Goal: Task Accomplishment & Management: Manage account settings

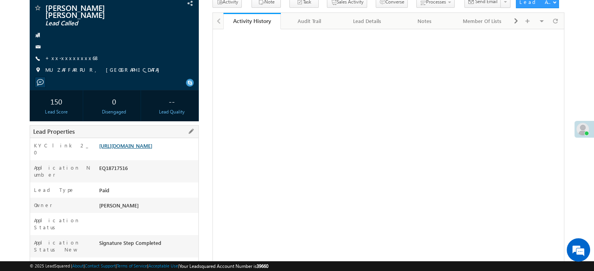
scroll to position [19, 0]
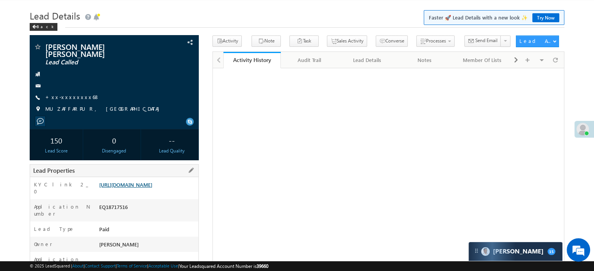
click at [152, 183] on link "[URL][DOMAIN_NAME]" at bounding box center [125, 184] width 53 height 7
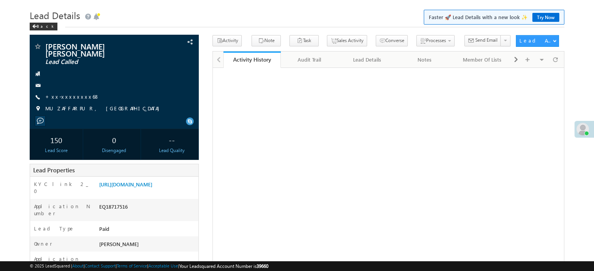
click at [70, 93] on link "+xx-xxxxxxxx68" at bounding box center [72, 96] width 54 height 7
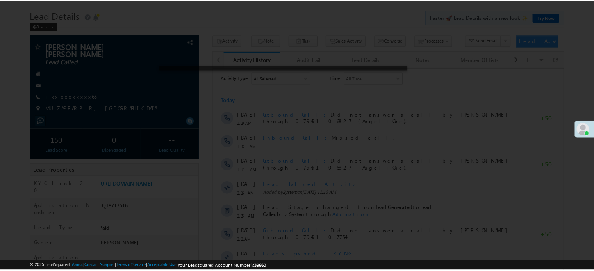
scroll to position [19, 0]
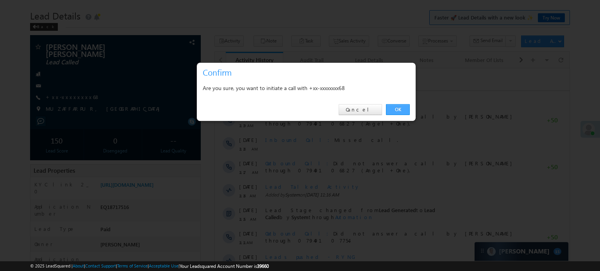
click at [399, 109] on link "OK" at bounding box center [398, 109] width 24 height 11
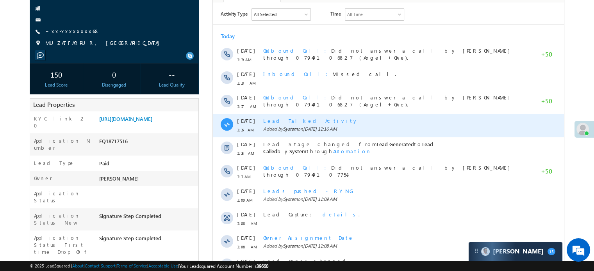
scroll to position [175, 0]
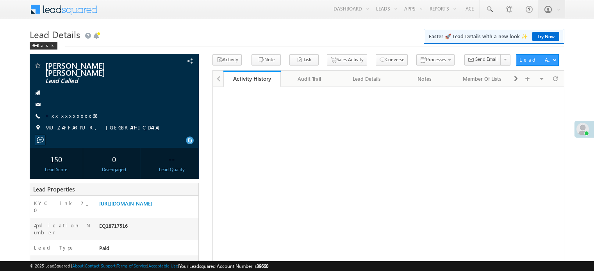
scroll to position [151, 0]
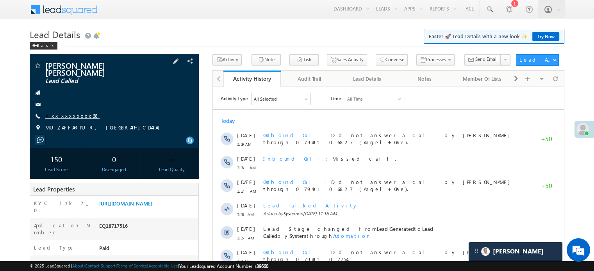
click at [75, 112] on link "+xx-xxxxxxxx68" at bounding box center [72, 115] width 54 height 7
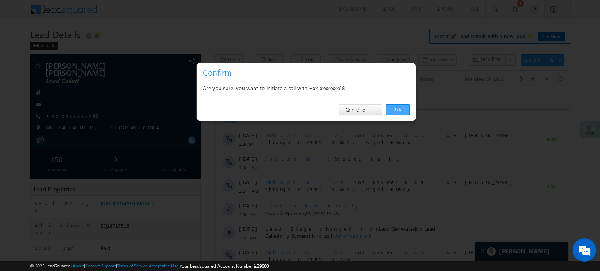
click at [398, 113] on link "OK" at bounding box center [398, 109] width 24 height 11
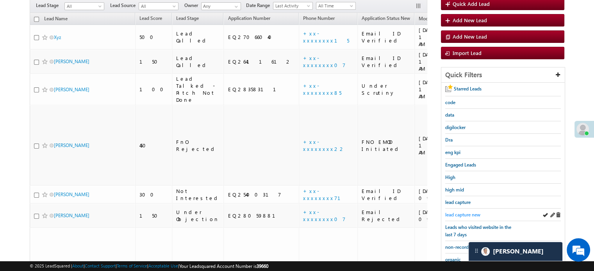
click at [461, 214] on span "lead capture new" at bounding box center [462, 215] width 35 height 6
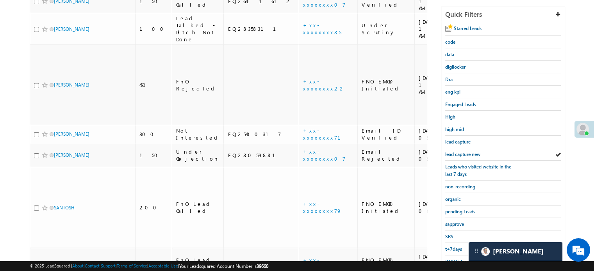
scroll to position [192, 0]
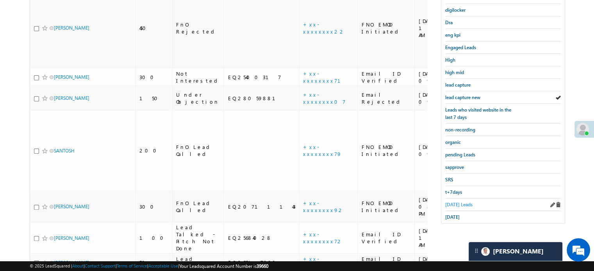
click at [457, 204] on span "Today's Leads" at bounding box center [458, 205] width 27 height 6
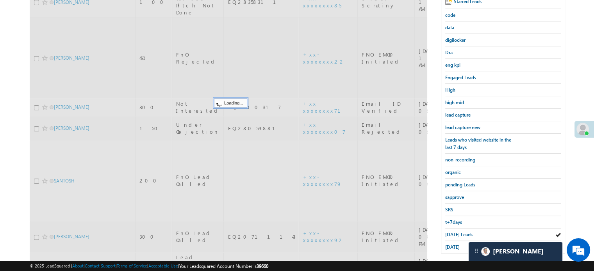
scroll to position [114, 0]
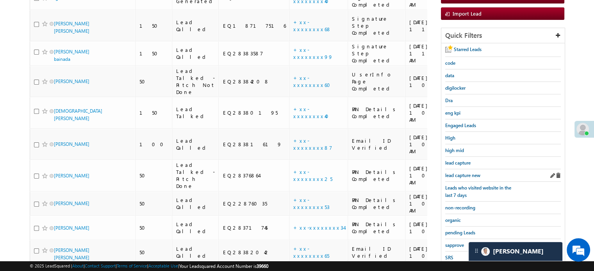
click at [465, 177] on div "lead capture new" at bounding box center [503, 175] width 116 height 12
click at [465, 174] on span "lead capture new" at bounding box center [462, 176] width 35 height 6
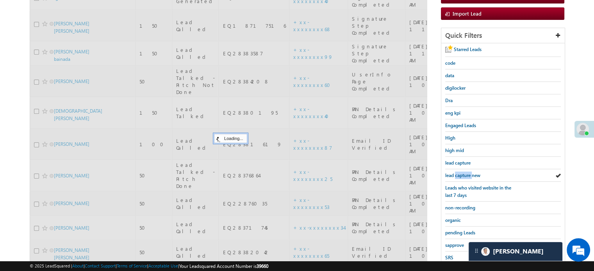
click at [465, 174] on span "lead capture new" at bounding box center [462, 176] width 35 height 6
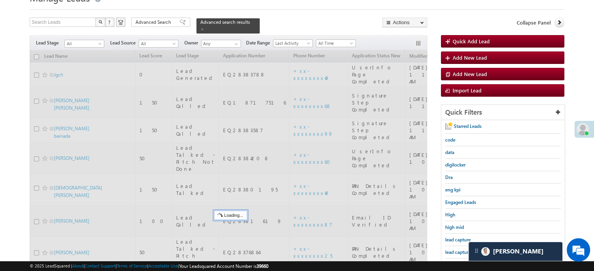
scroll to position [36, 0]
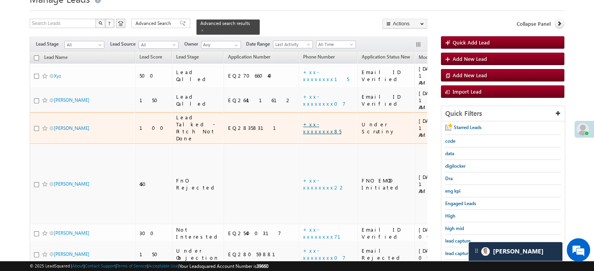
click at [303, 121] on link "+xx-xxxxxxxx85" at bounding box center [322, 128] width 38 height 14
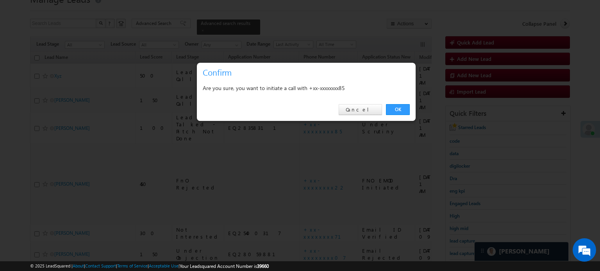
click at [277, 112] on div "OK Cancel" at bounding box center [306, 110] width 219 height 22
click at [397, 113] on link "OK" at bounding box center [398, 109] width 24 height 11
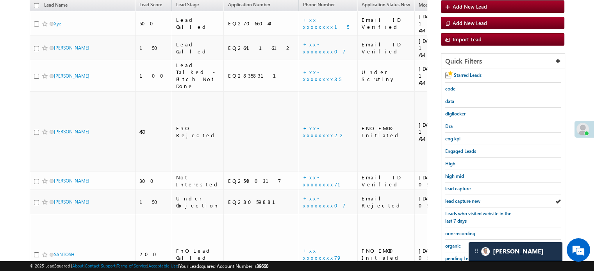
scroll to position [153, 0]
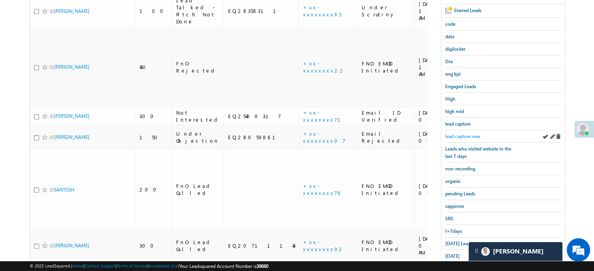
click at [459, 135] on span "lead capture new" at bounding box center [462, 136] width 35 height 6
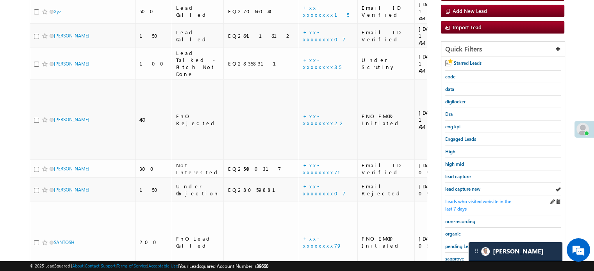
scroll to position [114, 0]
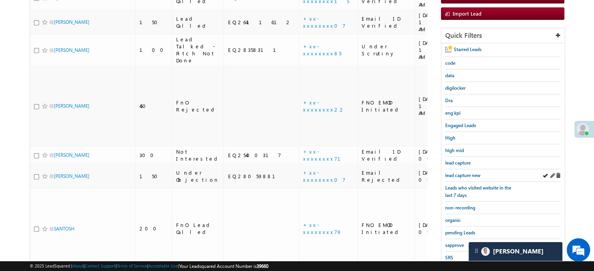
click at [466, 177] on div "lead capture new" at bounding box center [503, 175] width 116 height 12
click at [462, 173] on span "lead capture new" at bounding box center [462, 176] width 35 height 6
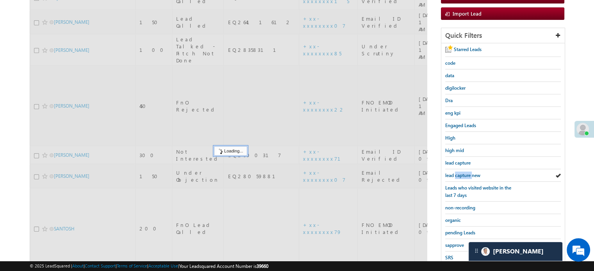
click at [462, 173] on span "lead capture new" at bounding box center [462, 176] width 35 height 6
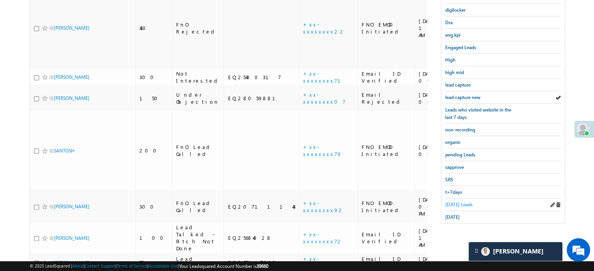
click at [460, 202] on span "Today's Leads" at bounding box center [458, 205] width 27 height 6
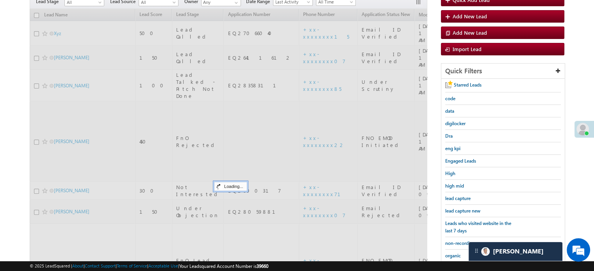
scroll to position [75, 0]
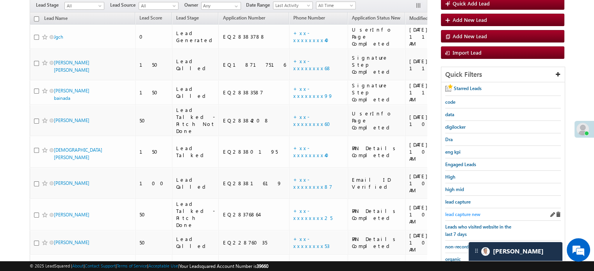
click at [459, 212] on span "lead capture new" at bounding box center [462, 215] width 35 height 6
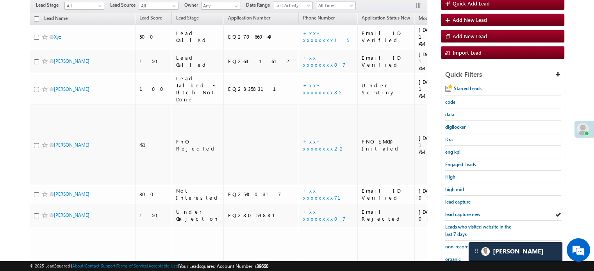
click at [459, 212] on span "lead capture new" at bounding box center [462, 215] width 35 height 6
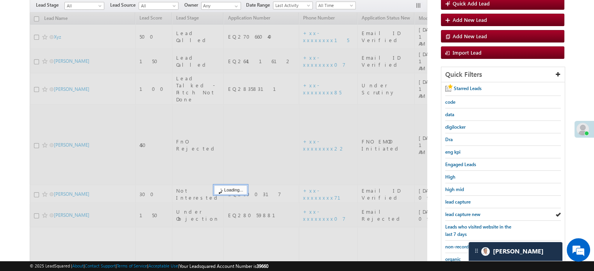
click at [459, 212] on span "lead capture new" at bounding box center [462, 215] width 35 height 6
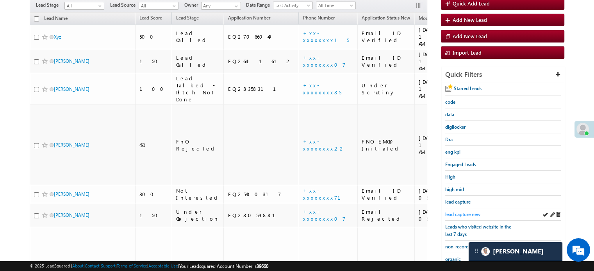
click at [464, 212] on span "lead capture new" at bounding box center [462, 215] width 35 height 6
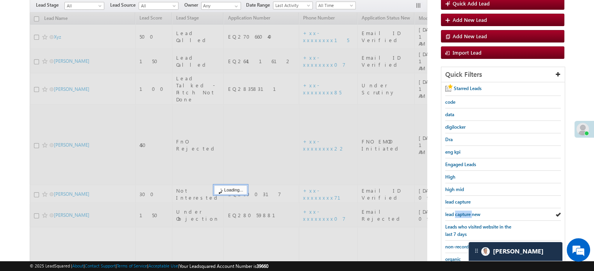
click at [464, 212] on span "lead capture new" at bounding box center [462, 215] width 35 height 6
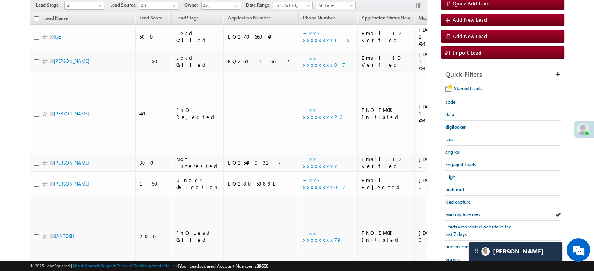
click at [464, 212] on span "lead capture new" at bounding box center [462, 215] width 35 height 6
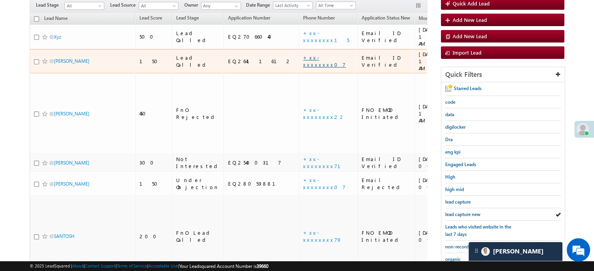
click at [303, 54] on link "+xx-xxxxxxxx07" at bounding box center [324, 61] width 43 height 14
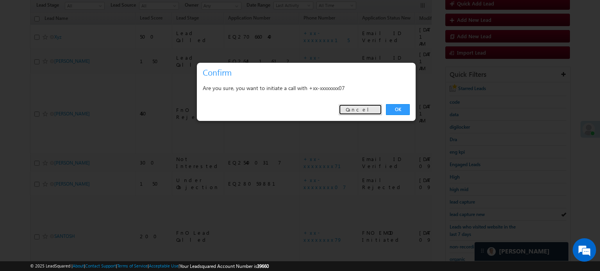
click at [367, 107] on link "Cancel" at bounding box center [359, 109] width 43 height 11
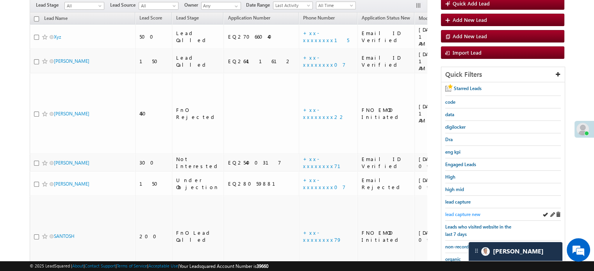
click at [450, 212] on span "lead capture new" at bounding box center [462, 215] width 35 height 6
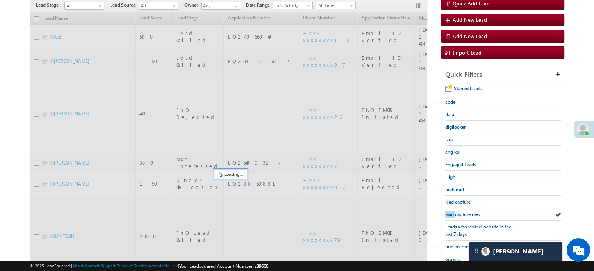
click at [450, 212] on span "lead capture new" at bounding box center [462, 215] width 35 height 6
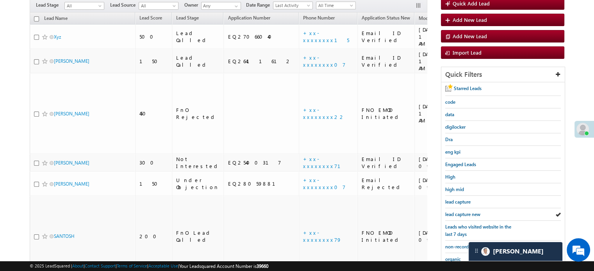
click at [450, 212] on span "lead capture new" at bounding box center [462, 215] width 35 height 6
click at [460, 214] on span "lead capture new" at bounding box center [462, 215] width 35 height 6
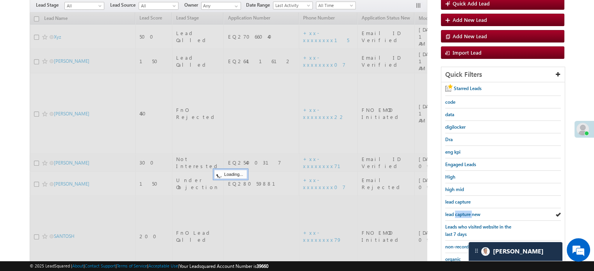
click at [460, 214] on span "lead capture new" at bounding box center [462, 215] width 35 height 6
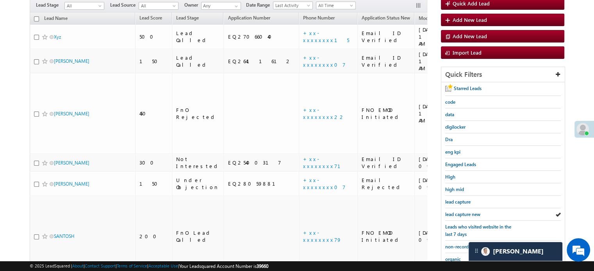
click at [460, 214] on span "lead capture new" at bounding box center [462, 215] width 35 height 6
click at [459, 212] on span "lead capture new" at bounding box center [462, 215] width 35 height 6
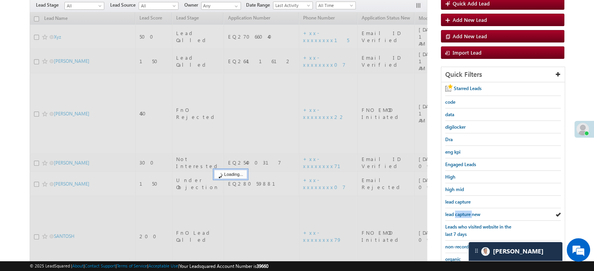
click at [459, 212] on span "lead capture new" at bounding box center [462, 215] width 35 height 6
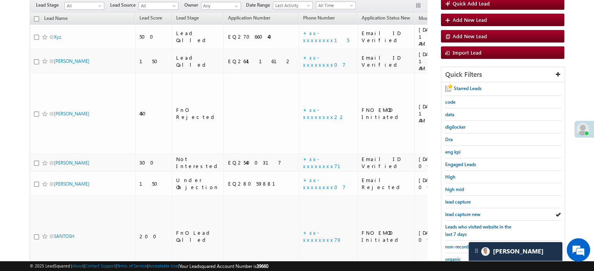
click at [459, 212] on span "lead capture new" at bounding box center [462, 215] width 35 height 6
click at [461, 212] on span "lead capture new" at bounding box center [462, 215] width 35 height 6
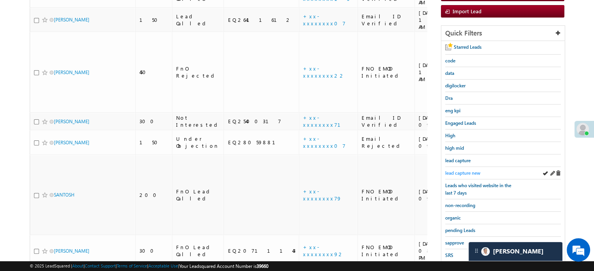
scroll to position [167, 0]
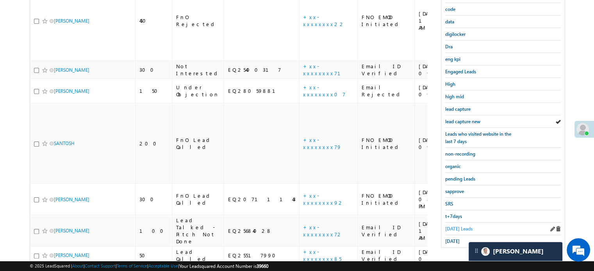
click at [453, 226] on span "Today's Leads" at bounding box center [458, 229] width 27 height 6
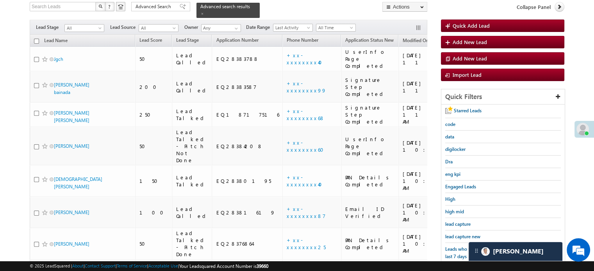
scroll to position [50, 0]
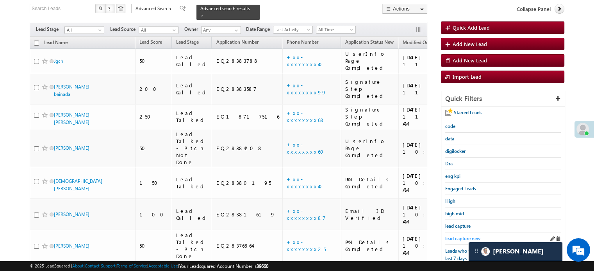
click at [451, 237] on span "lead capture new" at bounding box center [462, 239] width 35 height 6
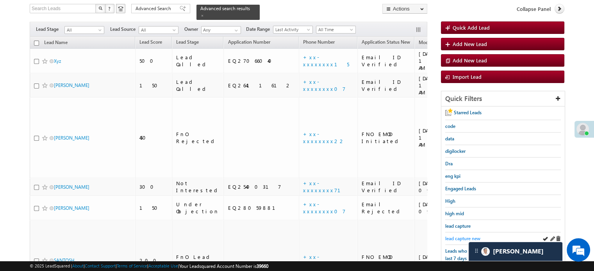
click at [453, 240] on link "lead capture new" at bounding box center [462, 238] width 35 height 7
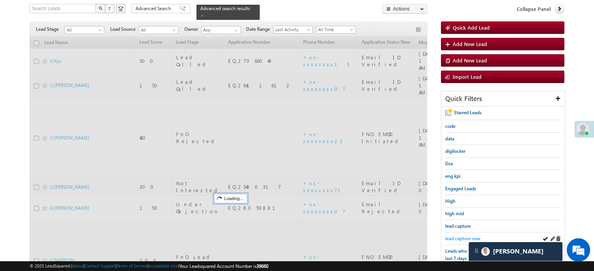
click at [452, 237] on span "lead capture new" at bounding box center [462, 239] width 35 height 6
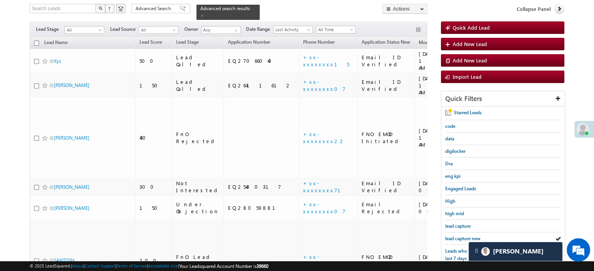
click at [452, 237] on span "lead capture new" at bounding box center [462, 239] width 35 height 6
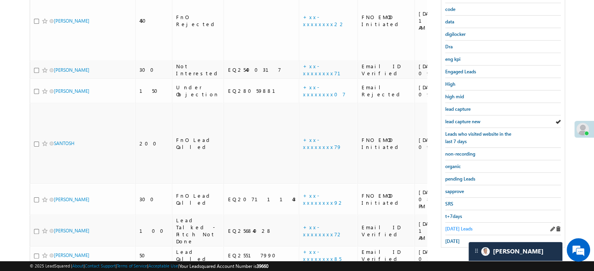
click at [456, 226] on span "Today's Leads" at bounding box center [458, 229] width 27 height 6
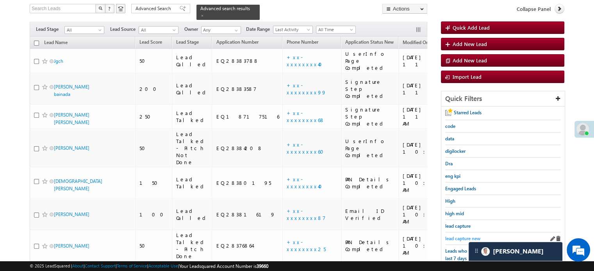
click at [459, 237] on span "lead capture new" at bounding box center [462, 239] width 35 height 6
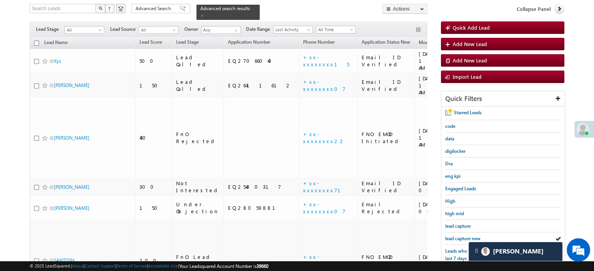
click at [459, 237] on span "lead capture new" at bounding box center [462, 239] width 35 height 6
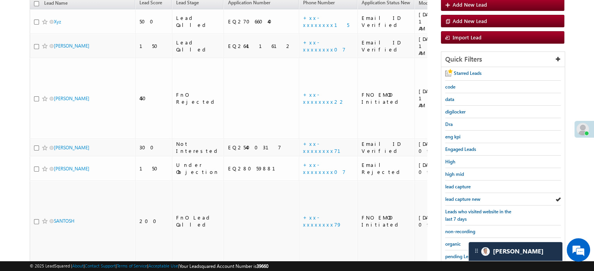
scroll to position [167, 0]
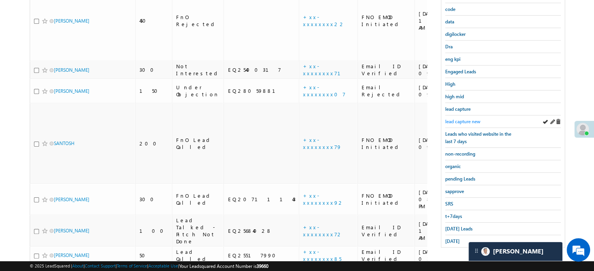
click at [464, 121] on span "lead capture new" at bounding box center [462, 122] width 35 height 6
click at [457, 226] on span "Today's Leads" at bounding box center [458, 229] width 27 height 6
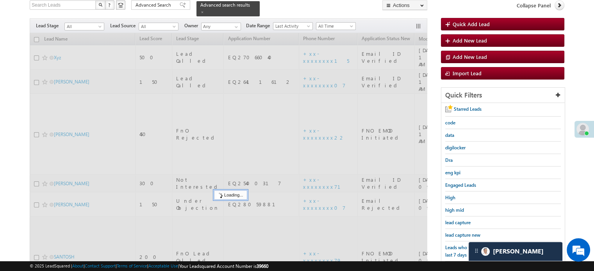
scroll to position [50, 0]
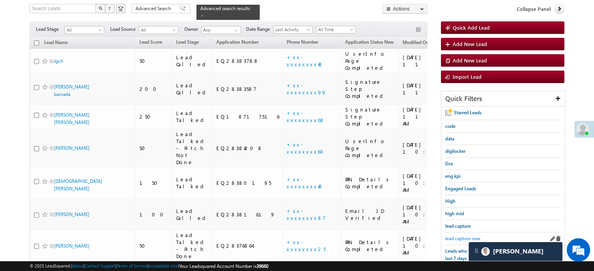
click at [456, 236] on span "lead capture new" at bounding box center [462, 239] width 35 height 6
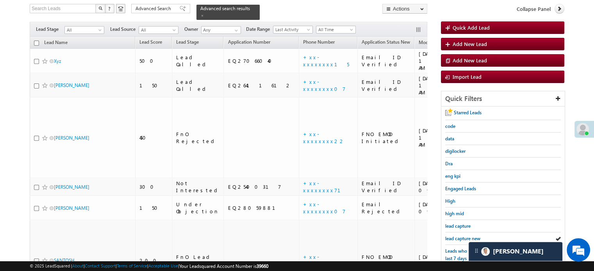
click at [456, 236] on span "lead capture new" at bounding box center [462, 239] width 35 height 6
click at [458, 236] on span "lead capture new" at bounding box center [462, 239] width 35 height 6
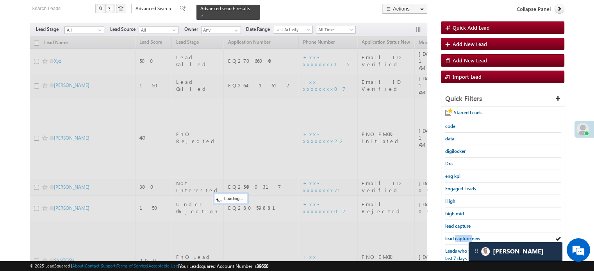
click at [458, 236] on span "lead capture new" at bounding box center [462, 239] width 35 height 6
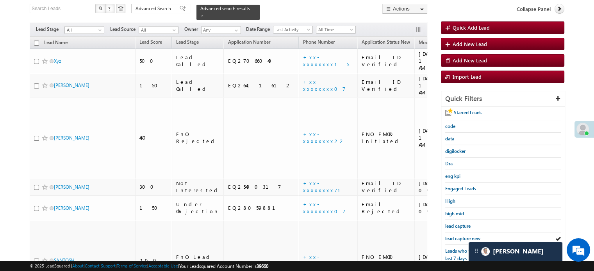
click at [458, 236] on span "lead capture new" at bounding box center [462, 239] width 35 height 6
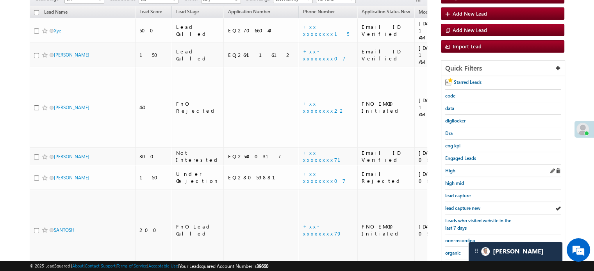
scroll to position [89, 0]
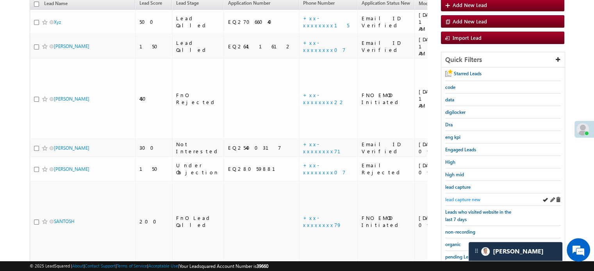
click at [464, 199] on span "lead capture new" at bounding box center [462, 200] width 35 height 6
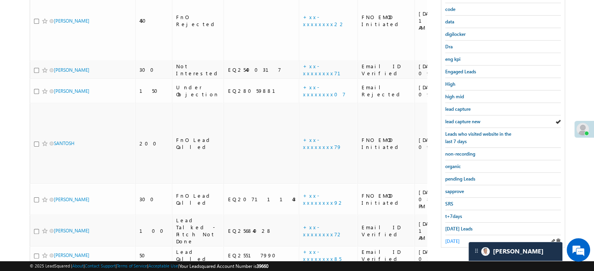
click at [453, 239] on span "yesterday" at bounding box center [452, 241] width 14 height 6
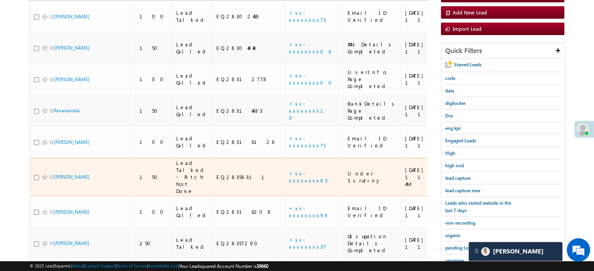
scroll to position [117, 0]
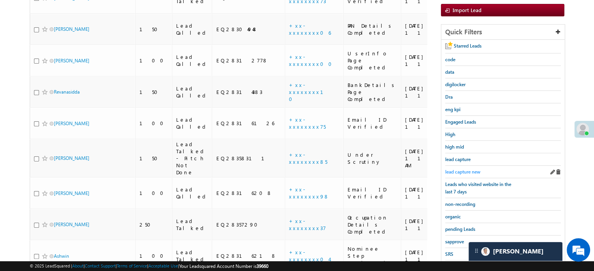
click at [447, 169] on span "lead capture new" at bounding box center [462, 172] width 35 height 6
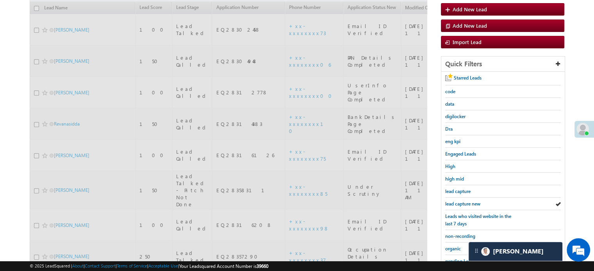
scroll to position [39, 0]
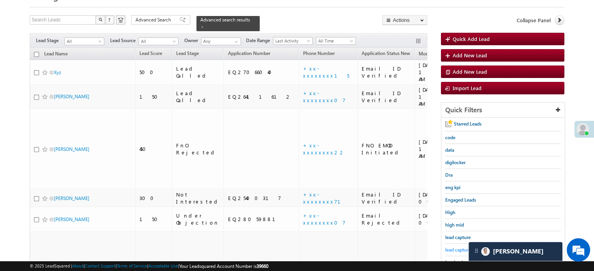
click at [461, 249] on span "lead capture new" at bounding box center [462, 250] width 35 height 6
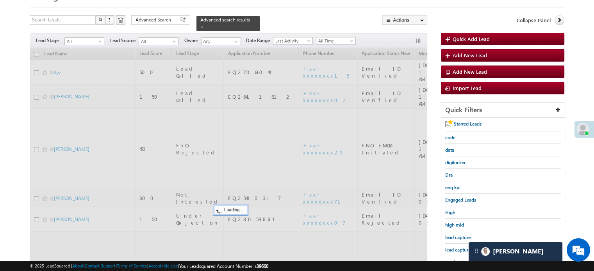
click at [461, 249] on span "lead capture new" at bounding box center [462, 250] width 35 height 6
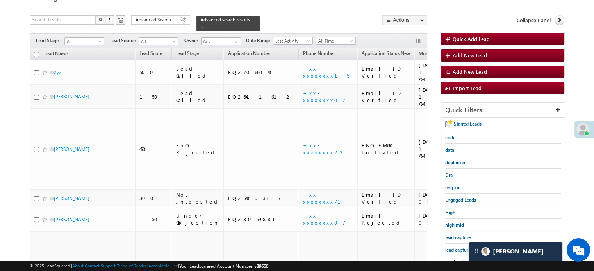
click at [461, 249] on span "lead capture new" at bounding box center [462, 250] width 35 height 6
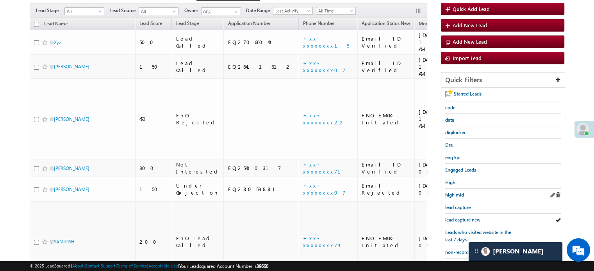
scroll to position [117, 0]
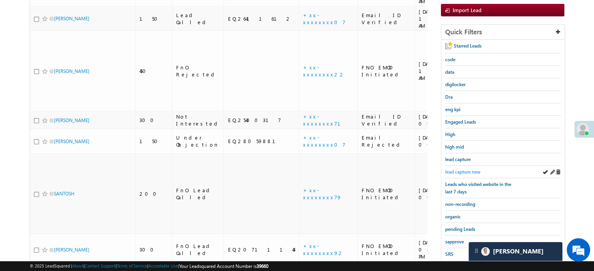
click at [462, 169] on span "lead capture new" at bounding box center [462, 172] width 35 height 6
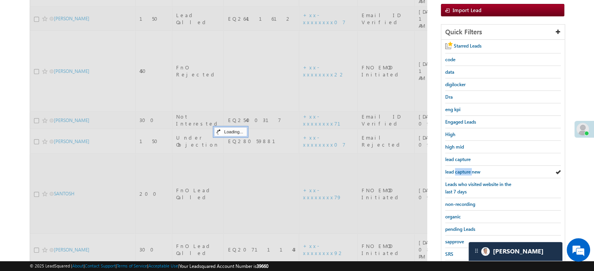
click at [462, 169] on span "lead capture new" at bounding box center [462, 172] width 35 height 6
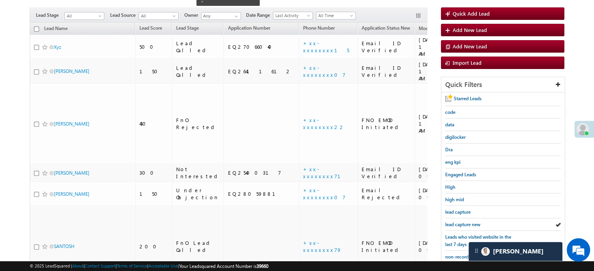
scroll to position [78, 0]
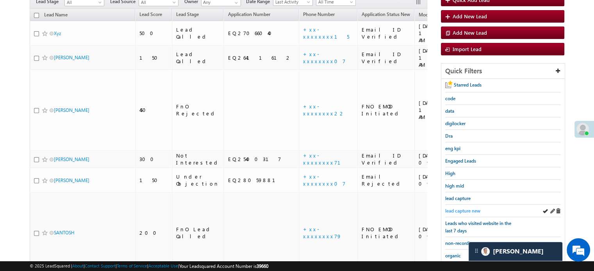
click at [461, 209] on span "lead capture new" at bounding box center [462, 211] width 35 height 6
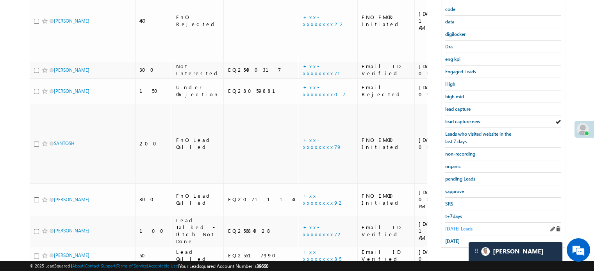
click at [460, 226] on span "Today's Leads" at bounding box center [458, 229] width 27 height 6
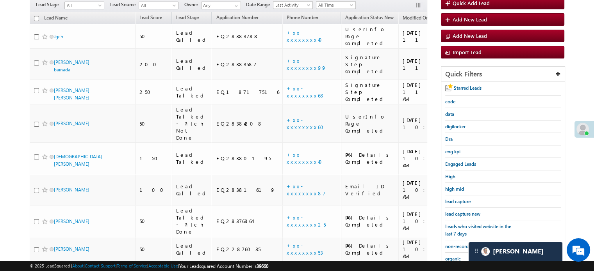
scroll to position [50, 0]
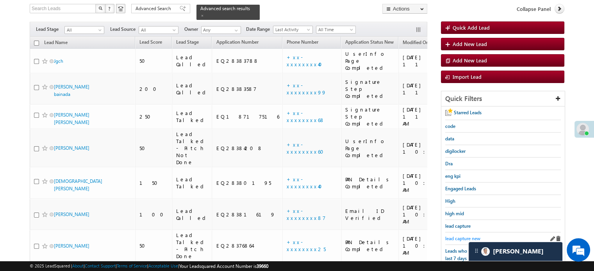
click at [459, 236] on span "lead capture new" at bounding box center [462, 239] width 35 height 6
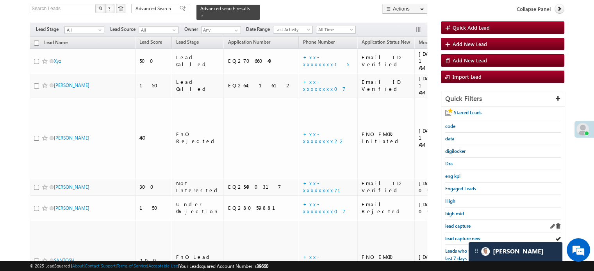
scroll to position [89, 0]
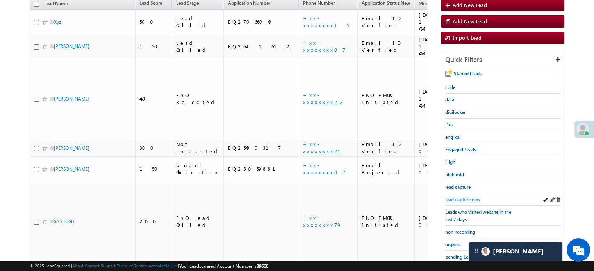
click at [461, 198] on span "lead capture new" at bounding box center [462, 200] width 35 height 6
click at [456, 199] on span "lead capture new" at bounding box center [462, 200] width 35 height 6
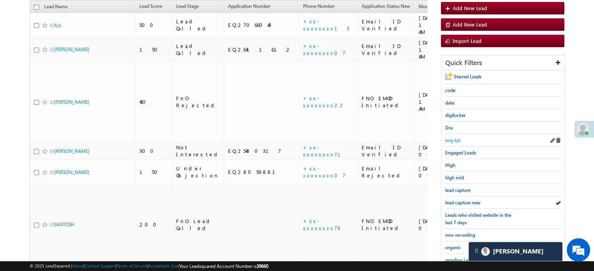
scroll to position [128, 0]
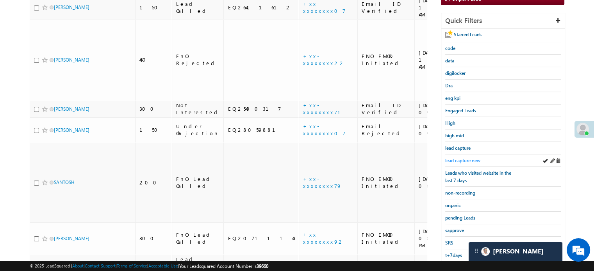
click at [463, 159] on span "lead capture new" at bounding box center [462, 161] width 35 height 6
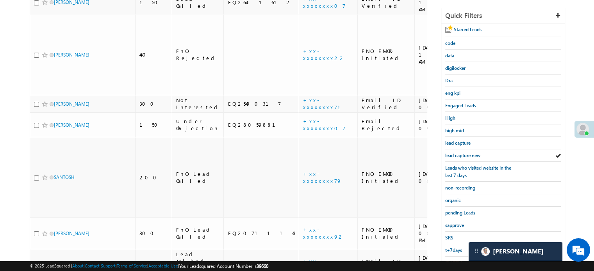
scroll to position [167, 0]
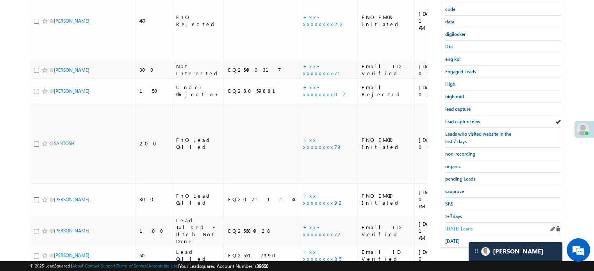
click at [451, 226] on span "Today's Leads" at bounding box center [458, 229] width 27 height 6
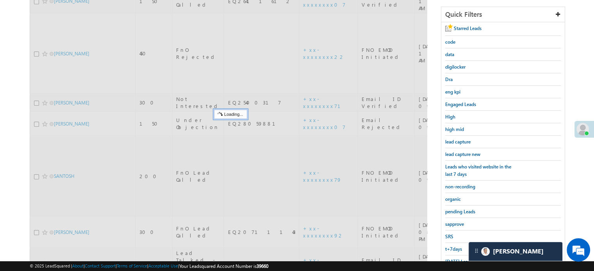
scroll to position [89, 0]
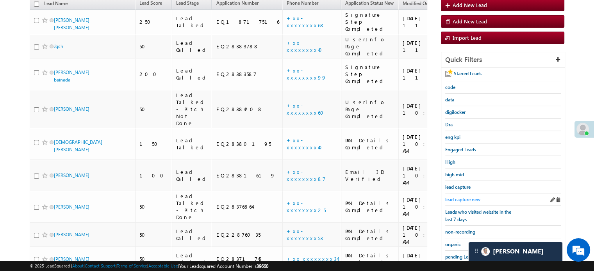
click at [468, 197] on span "lead capture new" at bounding box center [462, 200] width 35 height 6
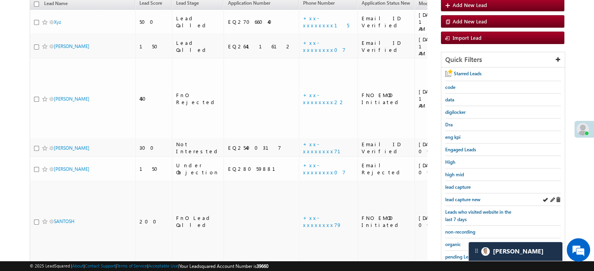
click at [467, 201] on div "lead capture new" at bounding box center [503, 200] width 116 height 12
click at [465, 201] on div "lead capture new" at bounding box center [503, 200] width 116 height 12
click at [464, 200] on span "lead capture new" at bounding box center [462, 200] width 35 height 6
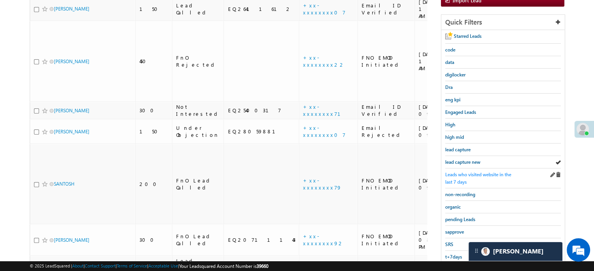
scroll to position [128, 0]
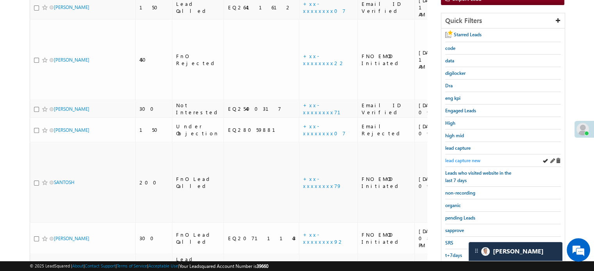
click at [467, 158] on span "lead capture new" at bounding box center [462, 161] width 35 height 6
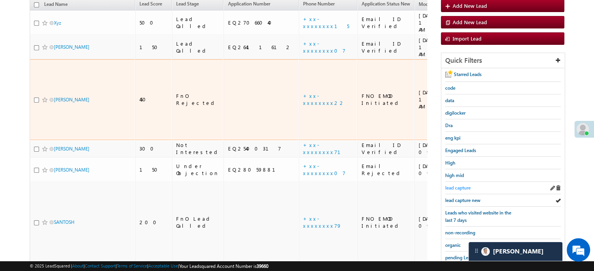
scroll to position [89, 0]
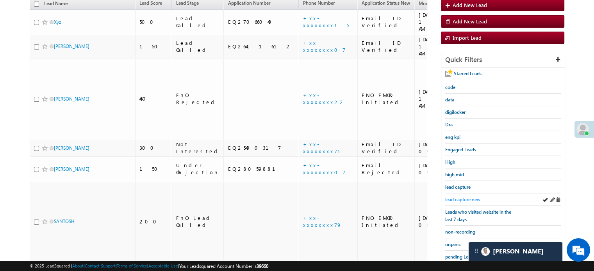
click at [459, 197] on span "lead capture new" at bounding box center [462, 200] width 35 height 6
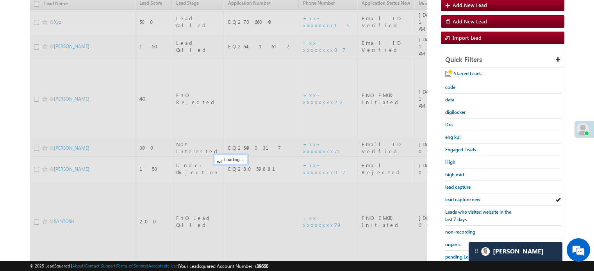
click at [460, 197] on span "lead capture new" at bounding box center [462, 200] width 35 height 6
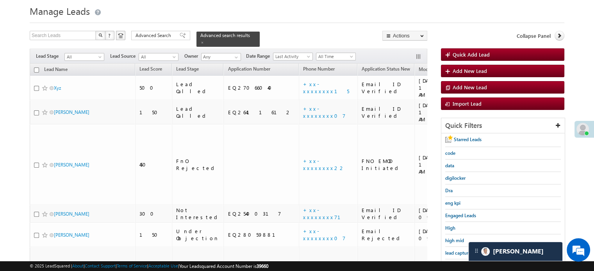
scroll to position [128, 0]
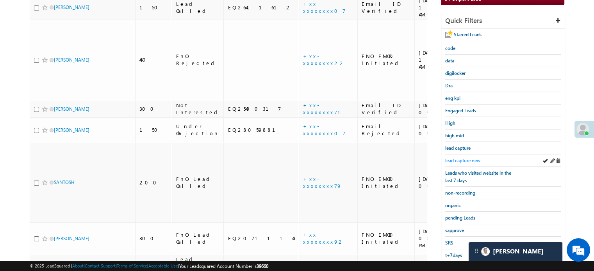
click at [463, 158] on span "lead capture new" at bounding box center [462, 161] width 35 height 6
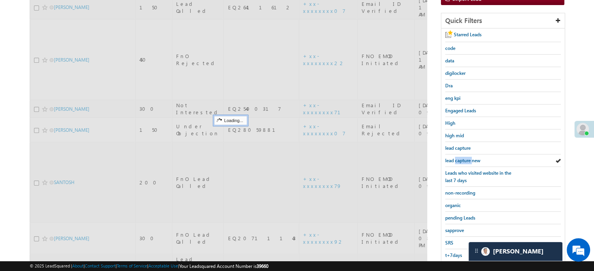
click at [463, 158] on span "lead capture new" at bounding box center [462, 161] width 35 height 6
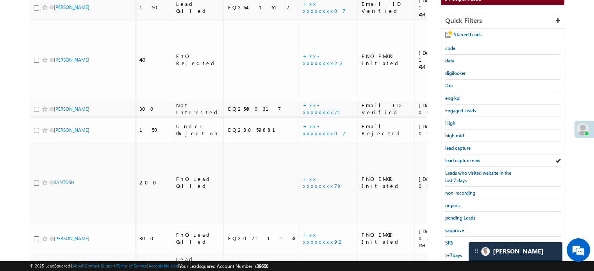
click at [463, 158] on span "lead capture new" at bounding box center [462, 161] width 35 height 6
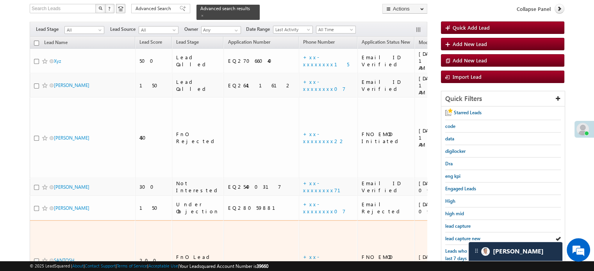
scroll to position [89, 0]
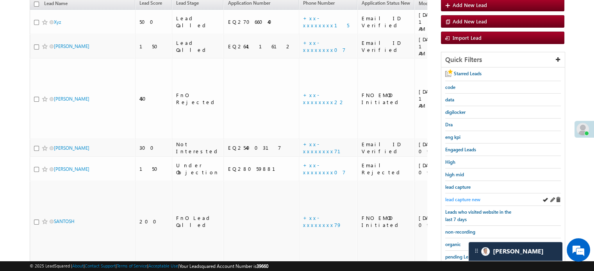
click at [461, 197] on span "lead capture new" at bounding box center [462, 200] width 35 height 6
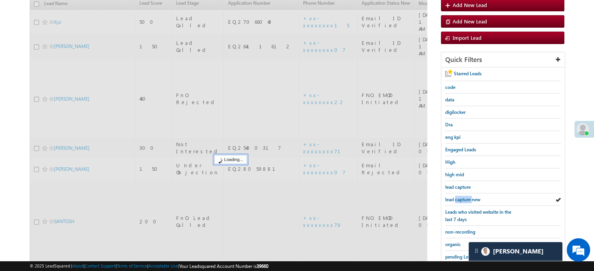
click at [461, 197] on span "lead capture new" at bounding box center [462, 200] width 35 height 6
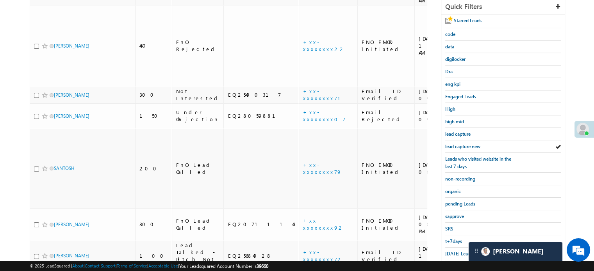
scroll to position [167, 0]
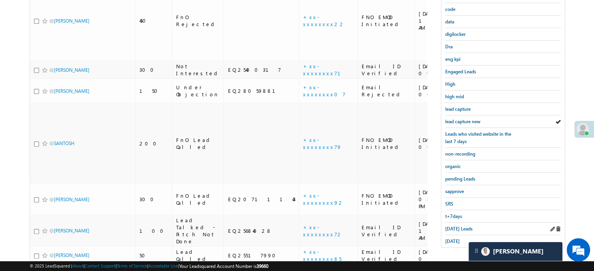
click at [458, 230] on div "Today's Leads" at bounding box center [503, 229] width 116 height 12
click at [454, 226] on span "Today's Leads" at bounding box center [458, 229] width 27 height 6
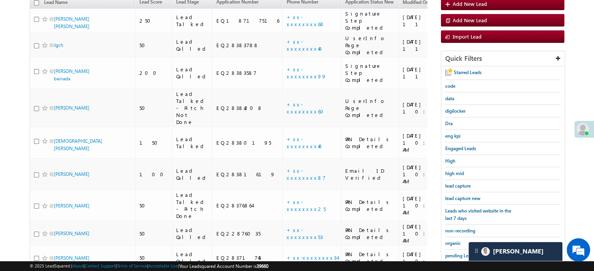
scroll to position [50, 0]
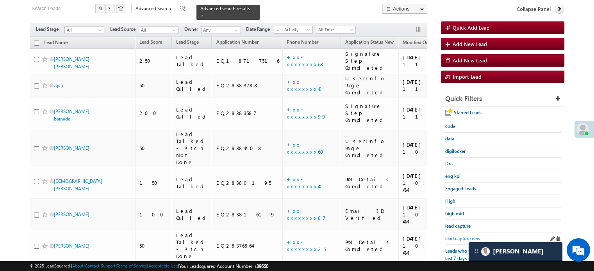
click at [456, 239] on span "lead capture new" at bounding box center [462, 239] width 35 height 6
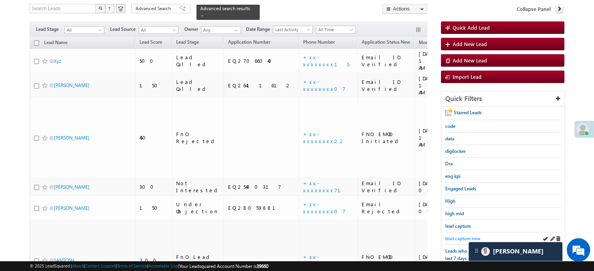
click at [452, 236] on span "lead capture new" at bounding box center [462, 239] width 35 height 6
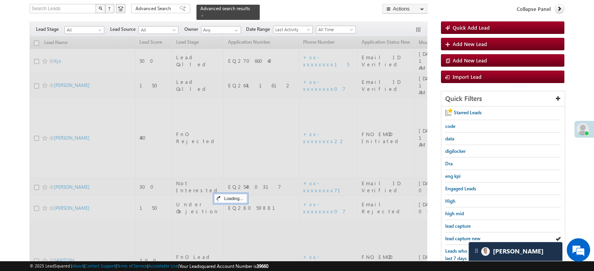
click at [452, 236] on span "lead capture new" at bounding box center [462, 239] width 35 height 6
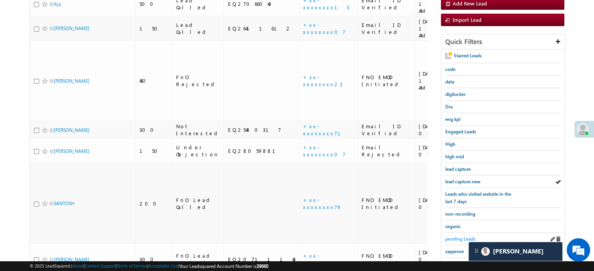
scroll to position [167, 0]
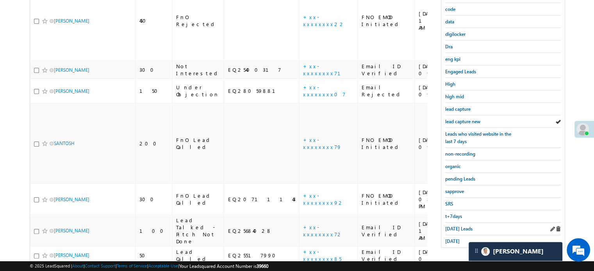
click at [461, 229] on div "Today's Leads" at bounding box center [503, 229] width 116 height 12
click at [461, 226] on span "Today's Leads" at bounding box center [458, 229] width 27 height 6
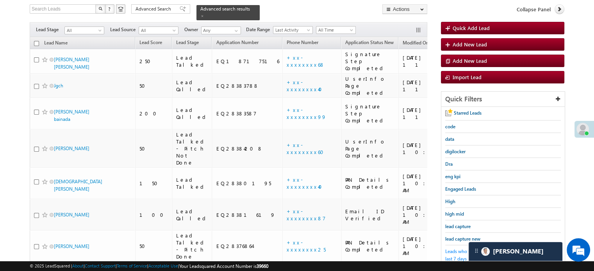
scroll to position [41, 0]
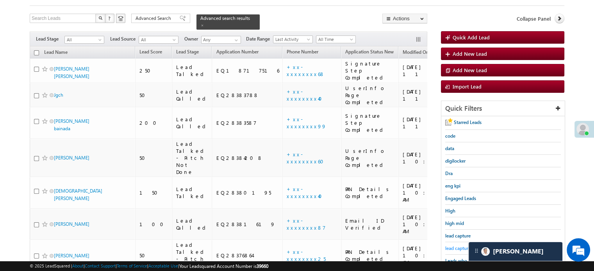
click at [450, 246] on span "lead capture new" at bounding box center [462, 249] width 35 height 6
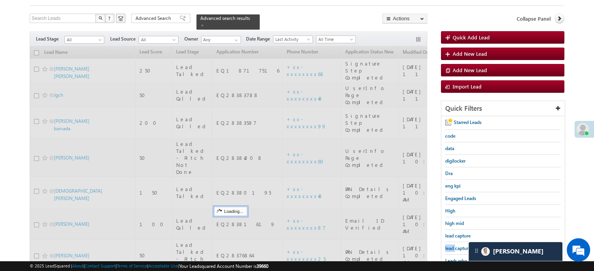
click at [450, 246] on span "lead capture new" at bounding box center [462, 249] width 35 height 6
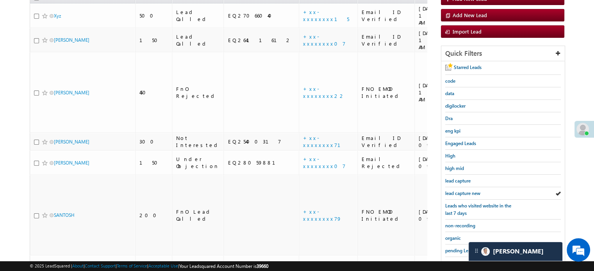
scroll to position [167, 0]
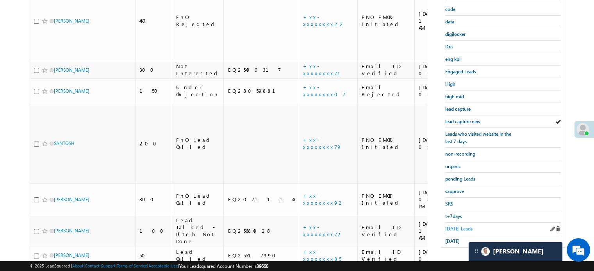
click at [459, 226] on span "Today's Leads" at bounding box center [458, 229] width 27 height 6
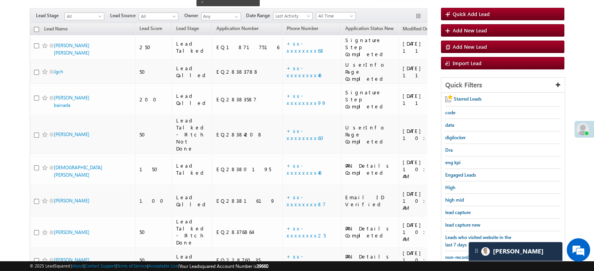
scroll to position [50, 0]
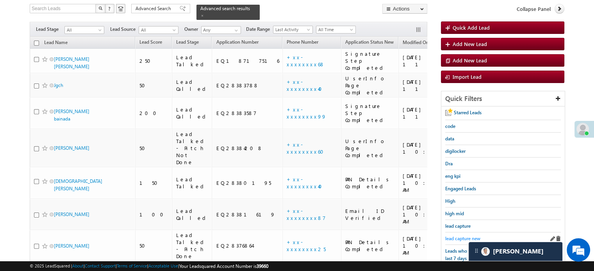
click at [466, 236] on span "lead capture new" at bounding box center [462, 239] width 35 height 6
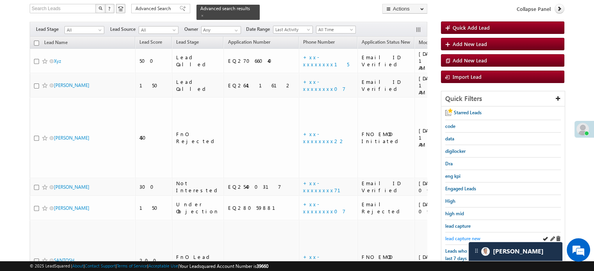
click at [462, 236] on span "lead capture new" at bounding box center [462, 239] width 35 height 6
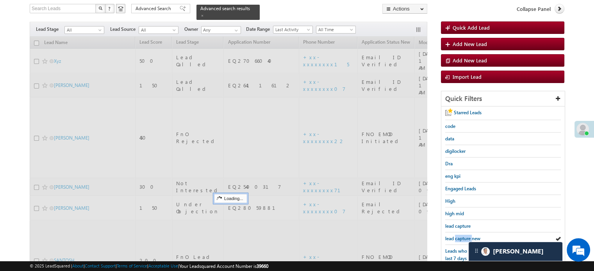
click at [462, 236] on span "lead capture new" at bounding box center [462, 239] width 35 height 6
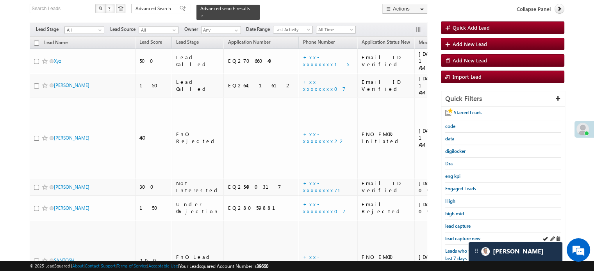
click at [457, 233] on div "lead capture new" at bounding box center [503, 239] width 116 height 12
click at [460, 240] on link "lead capture new" at bounding box center [462, 238] width 35 height 7
click at [460, 236] on span "lead capture new" at bounding box center [462, 239] width 35 height 6
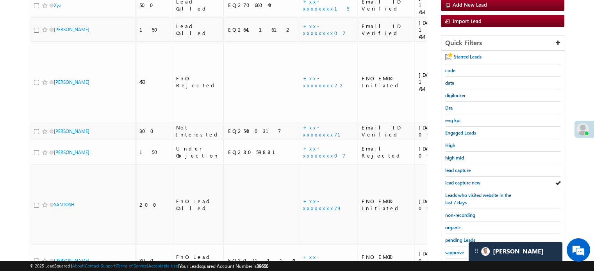
scroll to position [167, 0]
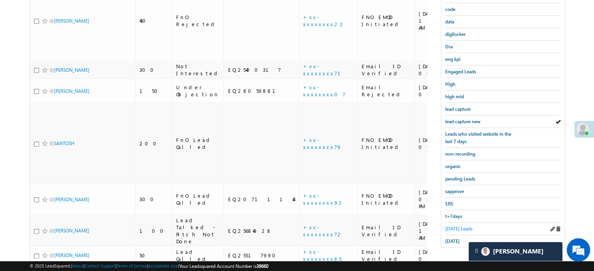
drag, startPoint x: 457, startPoint y: 221, endPoint x: 456, endPoint y: 226, distance: 5.2
click at [457, 223] on div "Today's Leads" at bounding box center [503, 229] width 116 height 12
click at [456, 226] on span "Today's Leads" at bounding box center [458, 229] width 27 height 6
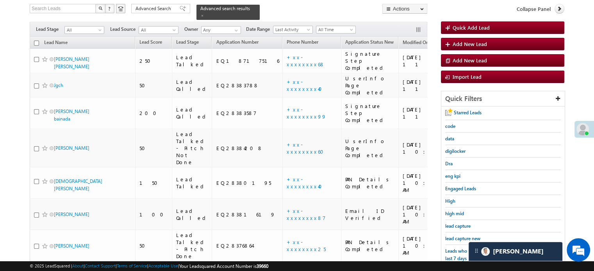
scroll to position [89, 0]
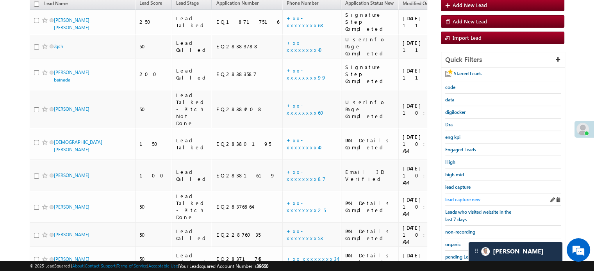
click at [472, 197] on span "lead capture new" at bounding box center [462, 200] width 35 height 6
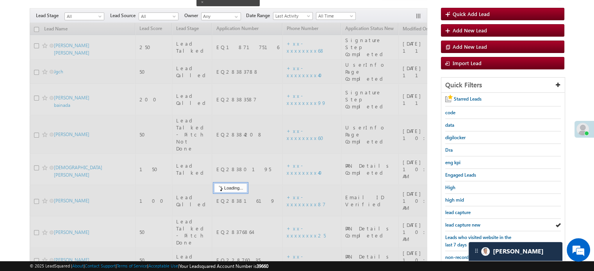
scroll to position [50, 0]
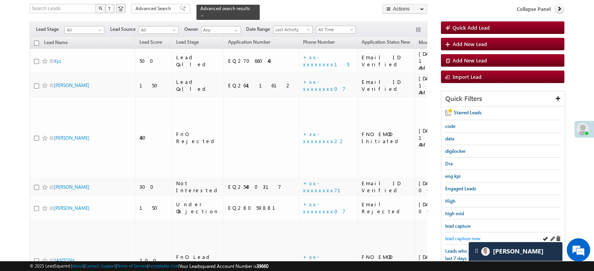
click at [457, 236] on span "lead capture new" at bounding box center [462, 239] width 35 height 6
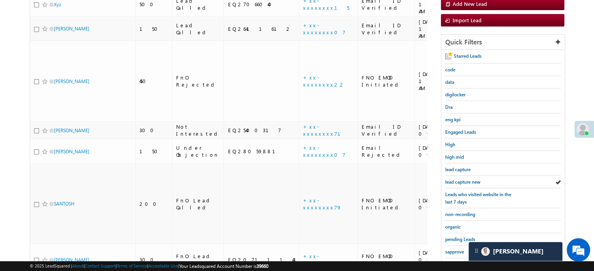
scroll to position [167, 0]
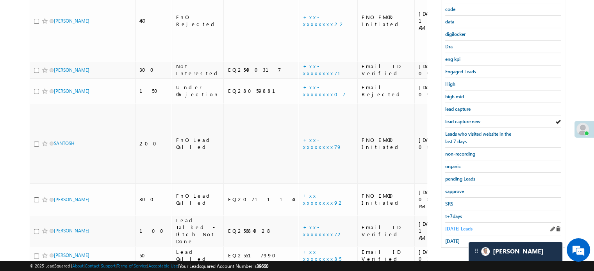
click at [447, 226] on span "Today's Leads" at bounding box center [458, 229] width 27 height 6
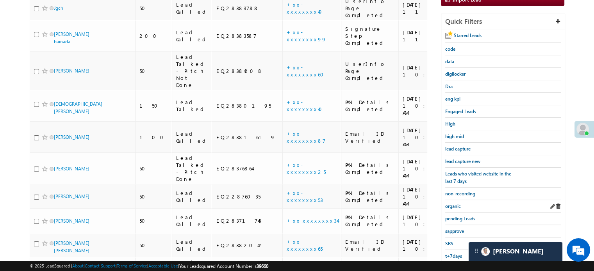
scroll to position [128, 0]
click at [468, 160] on span "lead capture new" at bounding box center [462, 161] width 35 height 6
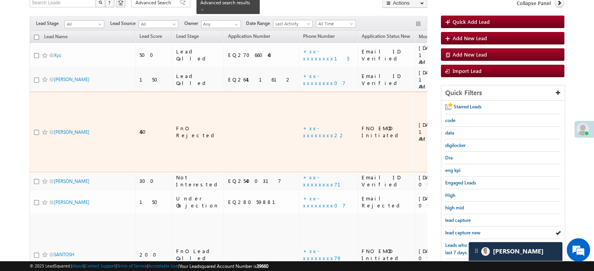
scroll to position [89, 0]
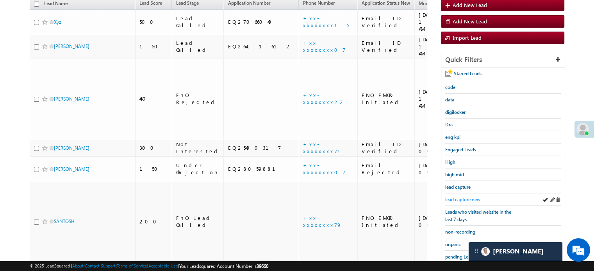
click at [457, 199] on span "lead capture new" at bounding box center [462, 200] width 35 height 6
click at [473, 197] on span "lead capture new" at bounding box center [462, 200] width 35 height 6
click at [465, 198] on span "lead capture new" at bounding box center [462, 200] width 35 height 6
click at [460, 199] on span "lead capture new" at bounding box center [462, 200] width 35 height 6
click at [460, 198] on span "lead capture new" at bounding box center [462, 200] width 35 height 6
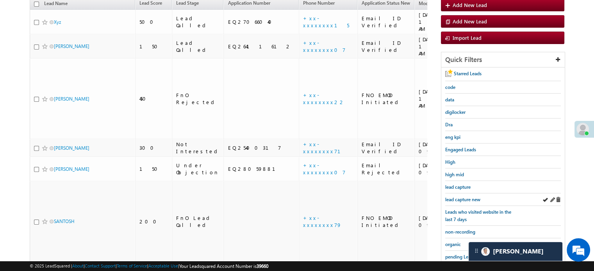
click at [465, 194] on div "lead capture new" at bounding box center [503, 200] width 116 height 12
click at [463, 197] on span "lead capture new" at bounding box center [462, 200] width 35 height 6
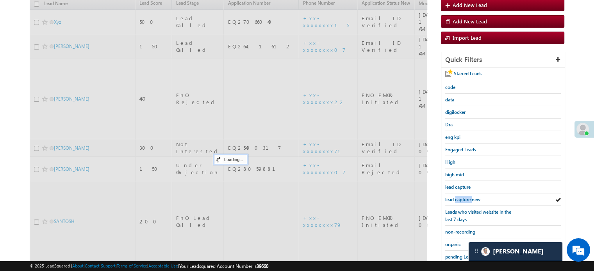
click at [463, 197] on span "lead capture new" at bounding box center [462, 200] width 35 height 6
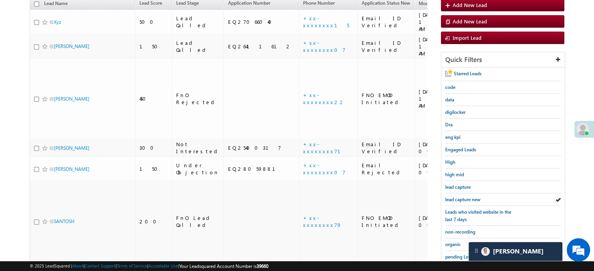
click at [456, 197] on span "lead capture new" at bounding box center [462, 200] width 35 height 6
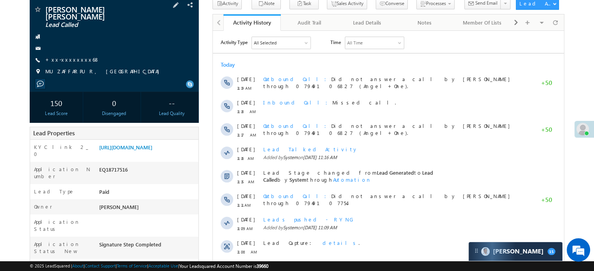
scroll to position [156, 0]
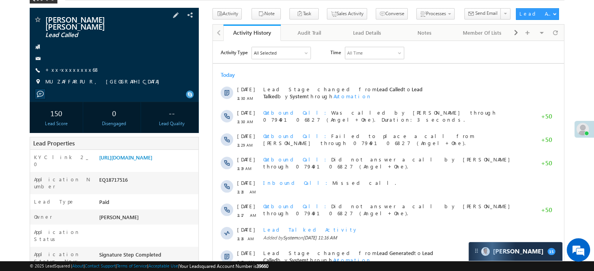
scroll to position [117, 0]
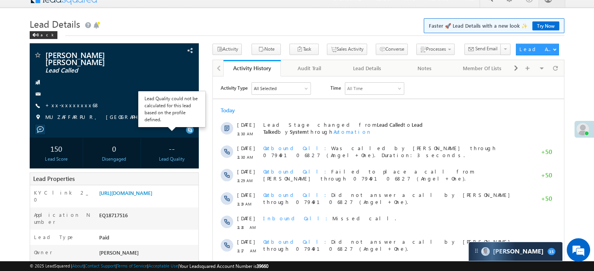
scroll to position [0, 0]
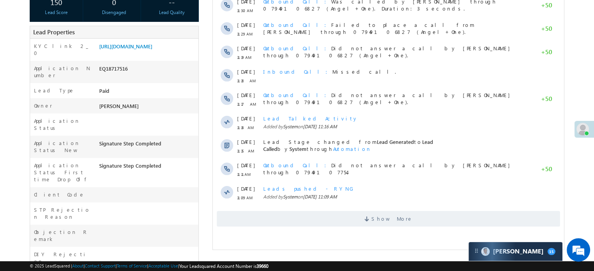
scroll to position [40, 0]
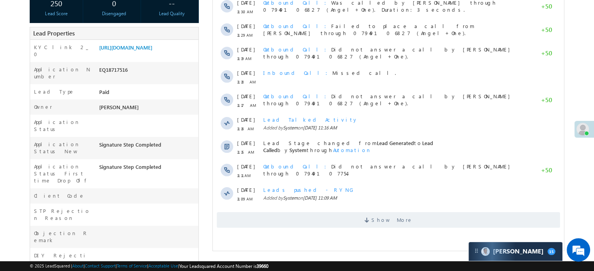
scroll to position [39, 0]
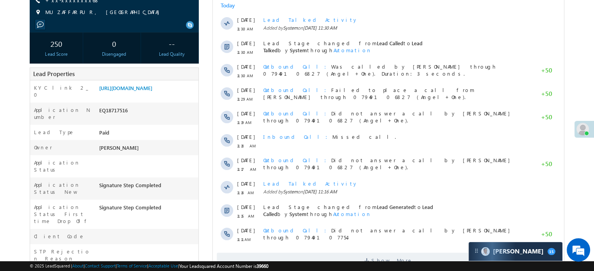
scroll to position [117, 0]
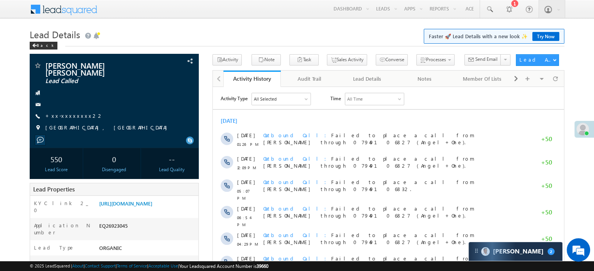
scroll to position [3866, 0]
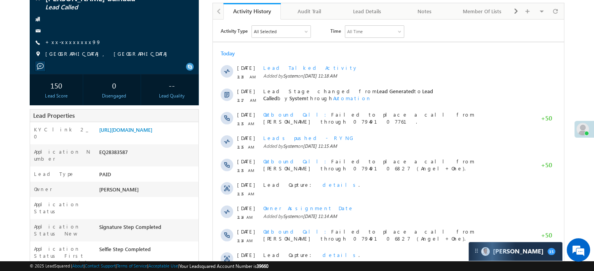
scroll to position [156, 0]
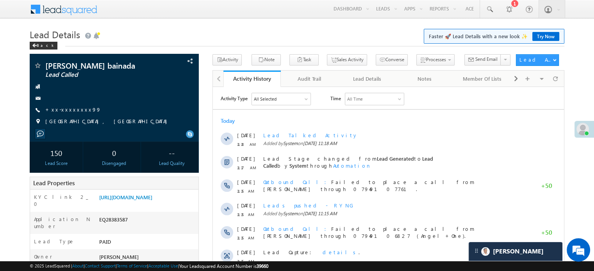
click at [189, 7] on div "Menu [PERSON_NAME] priya .[PERSON_NAME] ore@a ngelb rokin [DOMAIN_NAME] Angel B…" at bounding box center [297, 9] width 534 height 19
click at [50, 110] on link "+xx-xxxxxxxx99" at bounding box center [73, 109] width 56 height 7
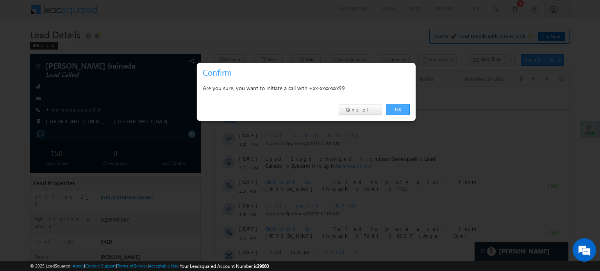
click at [399, 112] on link "OK" at bounding box center [398, 109] width 24 height 11
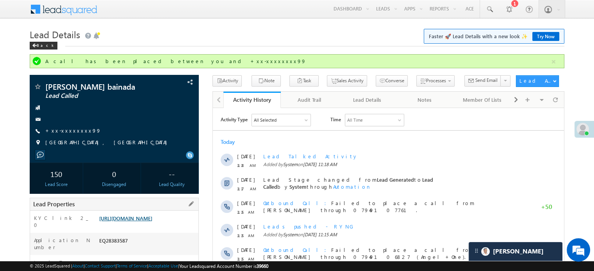
click at [144, 217] on link "[URL][DOMAIN_NAME]" at bounding box center [125, 218] width 53 height 7
